Goal: Information Seeking & Learning: Find specific fact

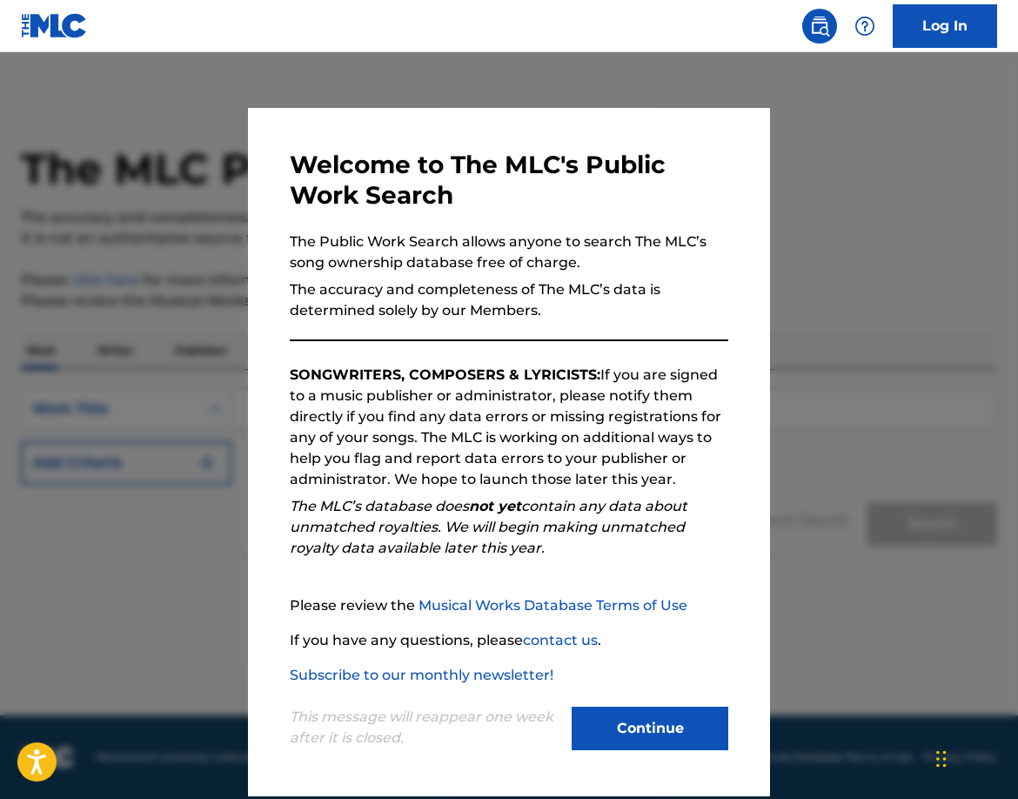
click at [640, 738] on button "Continue" at bounding box center [650, 729] width 157 height 44
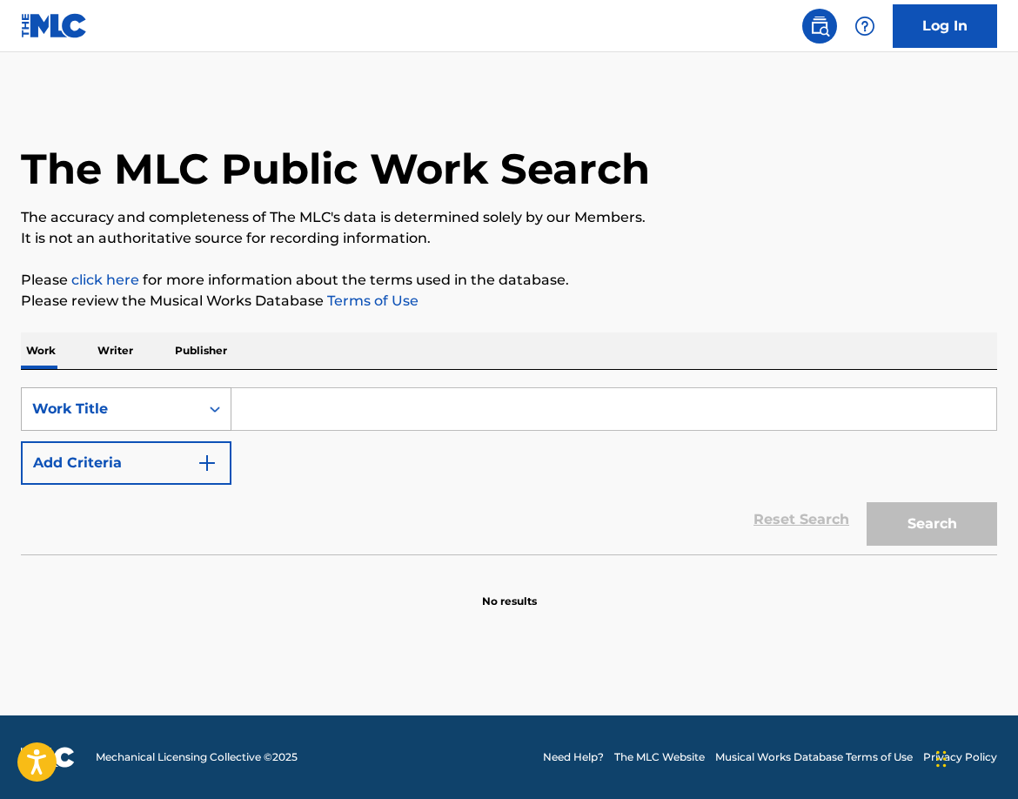
click at [131, 404] on div "Work Title" at bounding box center [110, 409] width 157 height 21
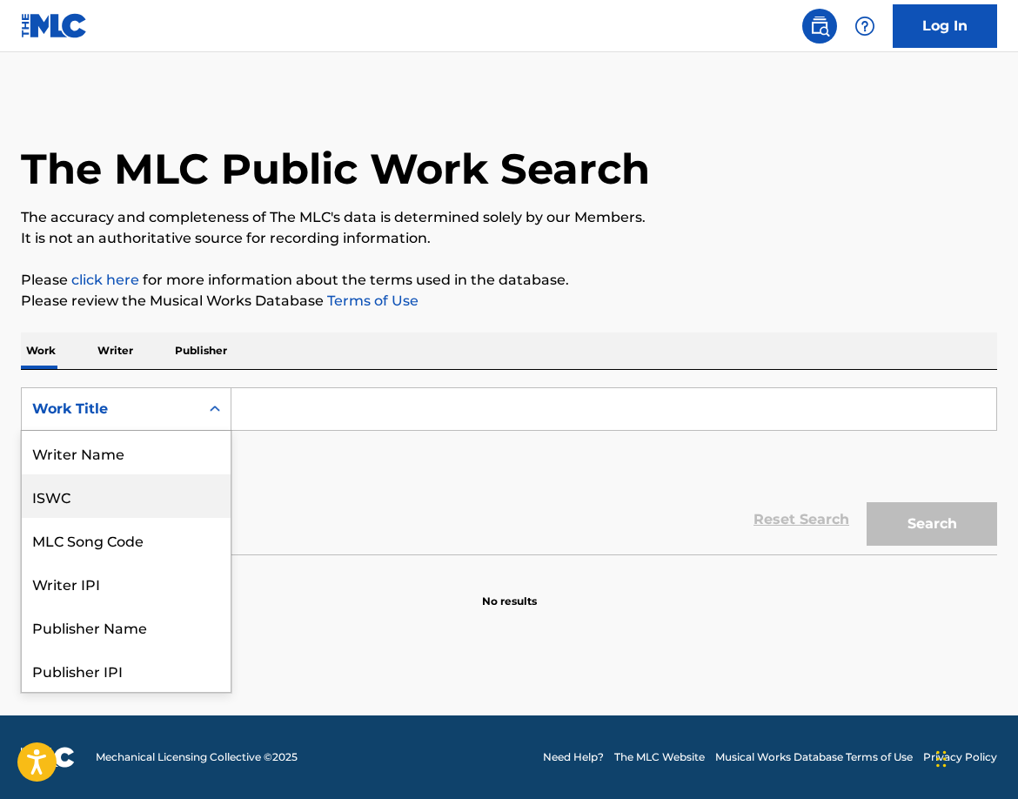
click at [85, 499] on div "ISWC" at bounding box center [126, 496] width 209 height 44
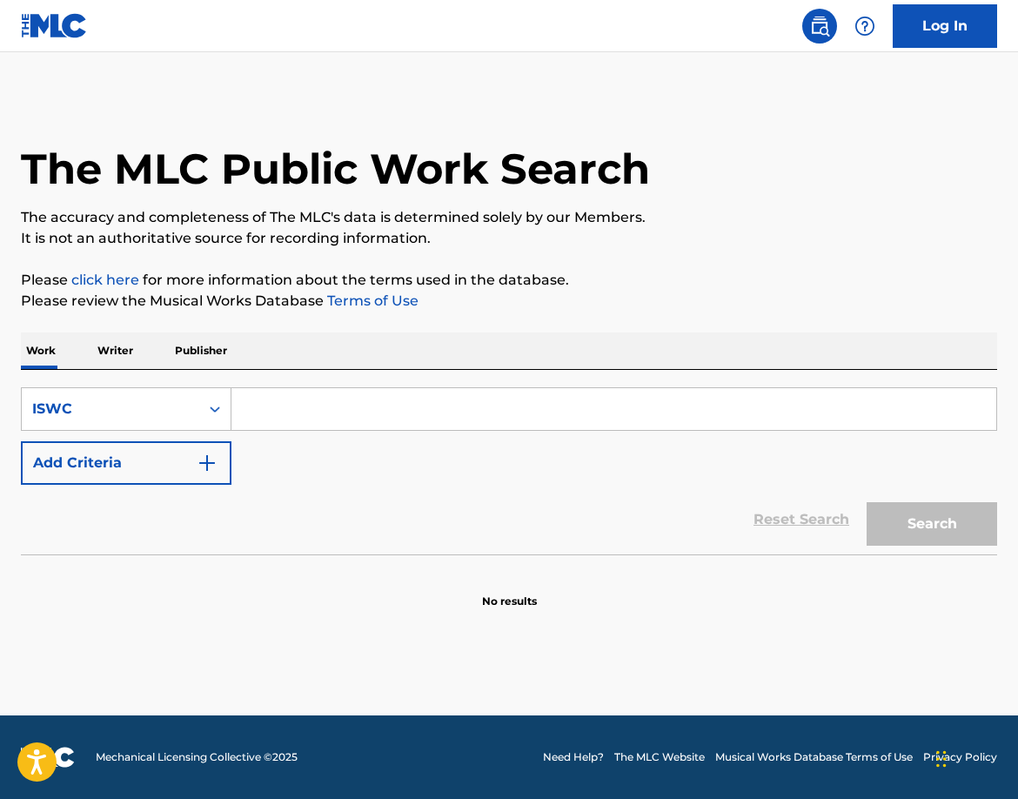
paste input "T0428907849"
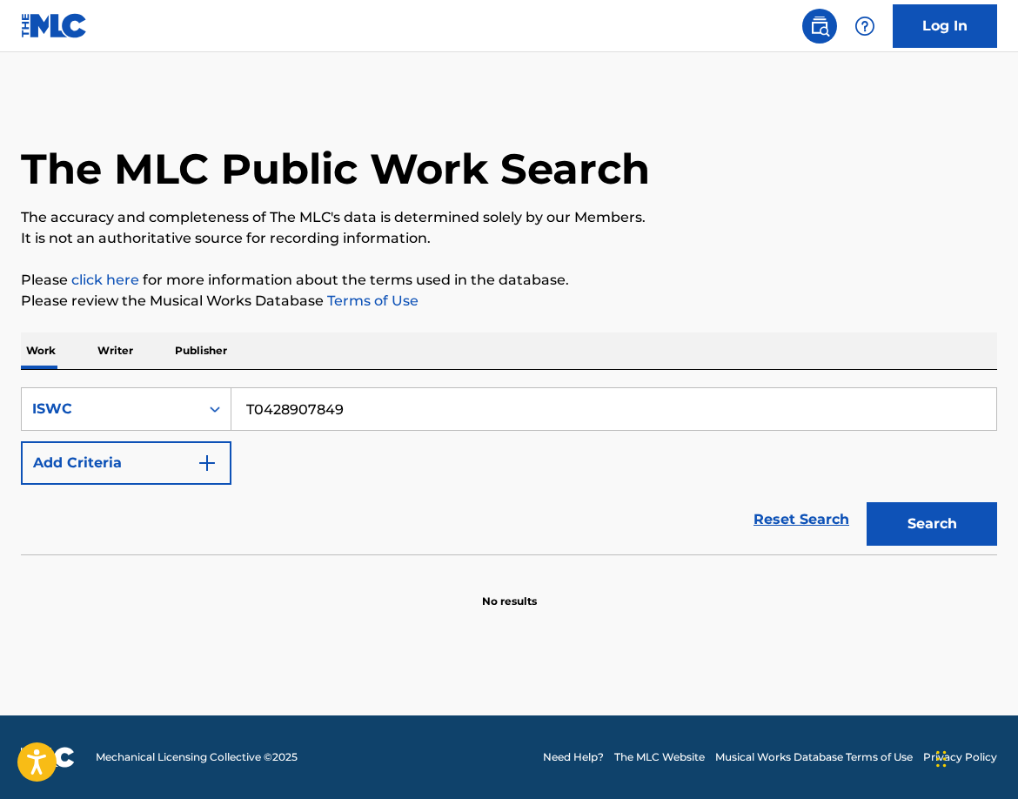
type input "T0428907849"
click at [884, 513] on button "Search" at bounding box center [932, 524] width 131 height 44
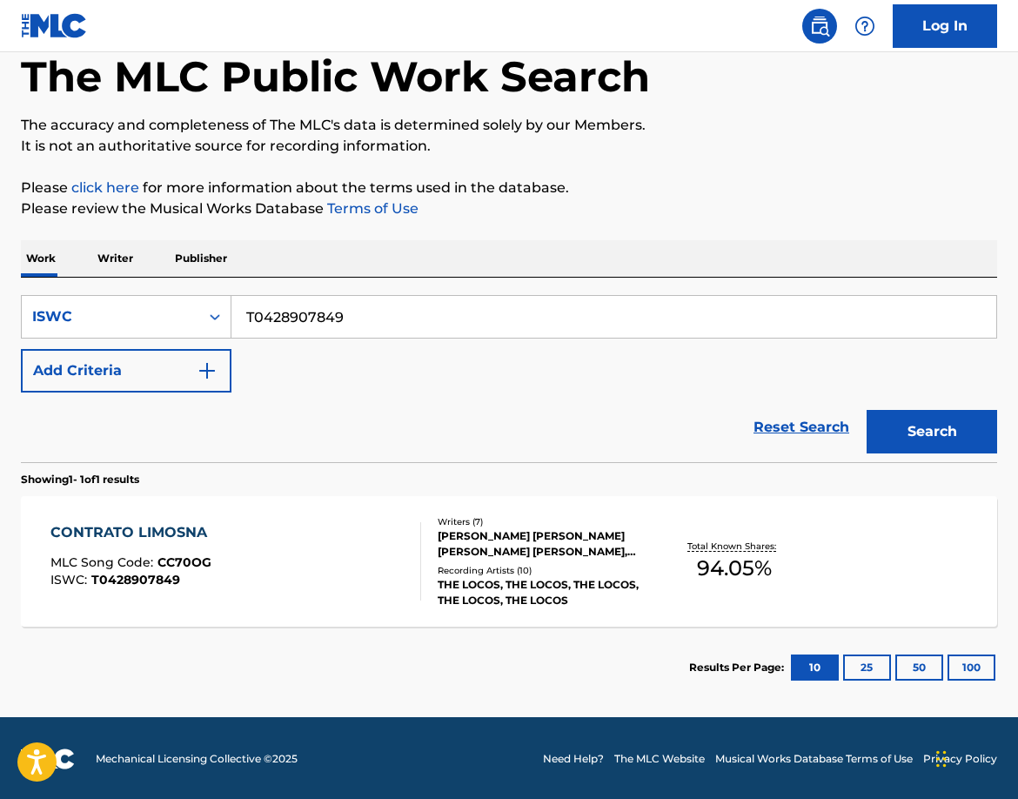
scroll to position [94, 0]
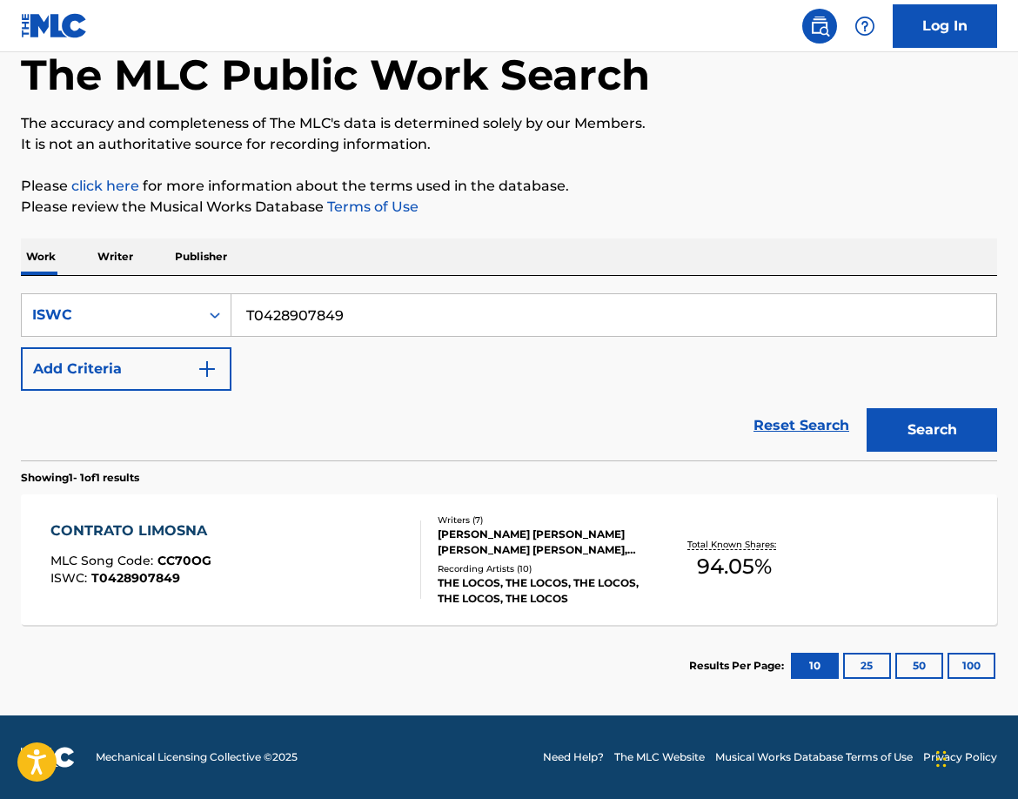
click at [145, 529] on div "CONTRATO LIMOSNA" at bounding box center [132, 530] width 165 height 21
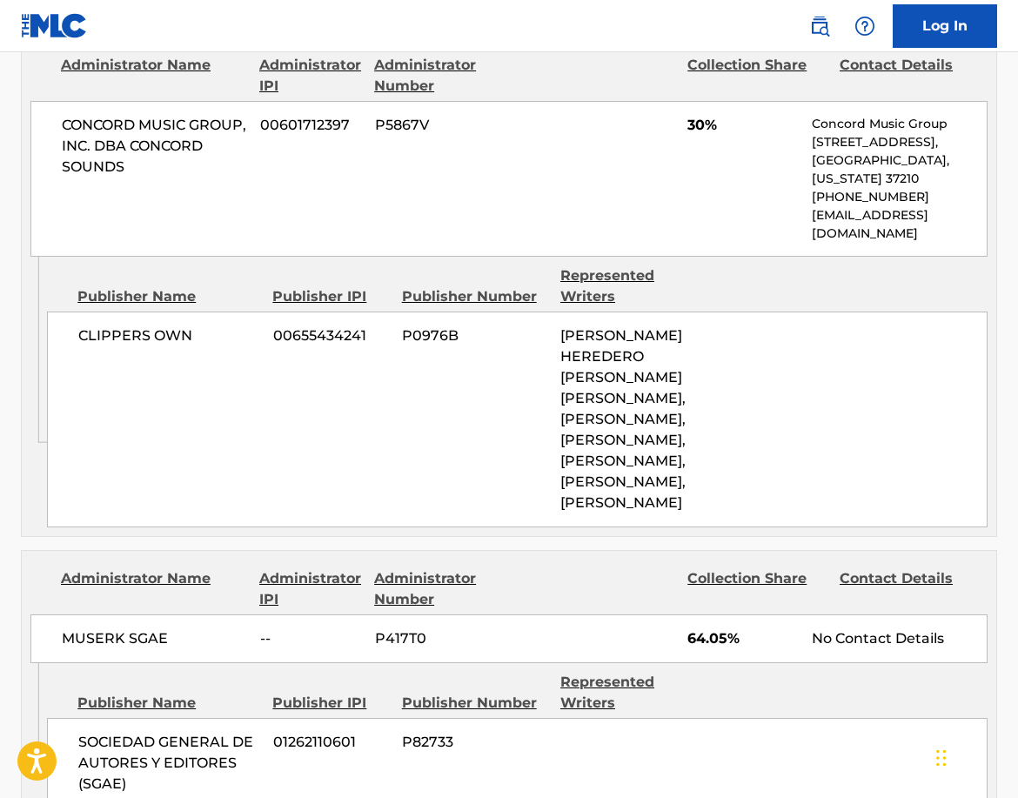
scroll to position [829, 0]
